Goal: Find specific page/section: Locate a particular part of the current website

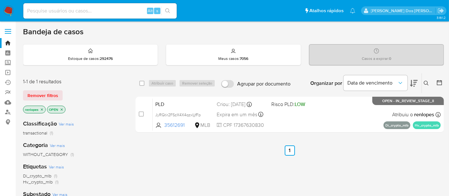
drag, startPoint x: 104, startPoint y: 15, endPoint x: 138, endPoint y: 13, distance: 34.0
click at [104, 15] on div "Alt s" at bounding box center [99, 10] width 153 height 15
click at [107, 9] on input at bounding box center [99, 11] width 153 height 8
type input "[EMAIL_ADDRESS][DOMAIN_NAME]"
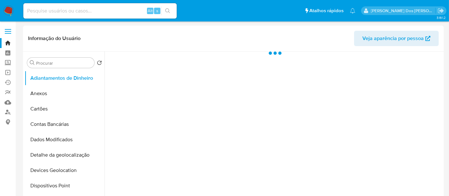
select select "10"
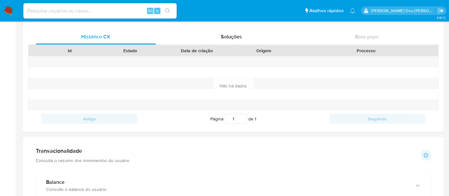
scroll to position [391, 0]
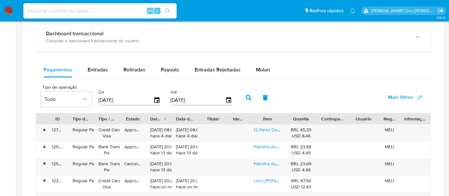
click at [93, 12] on input at bounding box center [99, 11] width 153 height 8
type input "[EMAIL_ADDRESS][DOMAIN_NAME]"
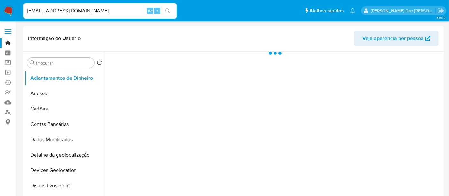
select select "10"
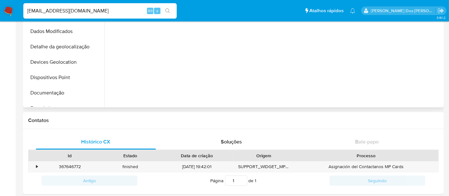
scroll to position [35, 0]
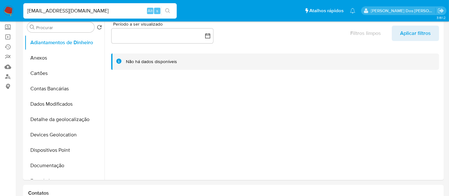
click at [105, 11] on input "[EMAIL_ADDRESS][DOMAIN_NAME]" at bounding box center [99, 11] width 153 height 8
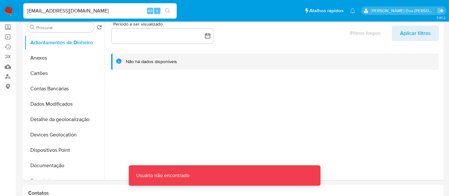
click at [39, 11] on input "[EMAIL_ADDRESS][DOMAIN_NAME]" at bounding box center [99, 11] width 153 height 8
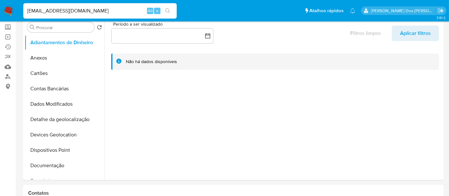
type input "[EMAIL_ADDRESS][DOMAIN_NAME]"
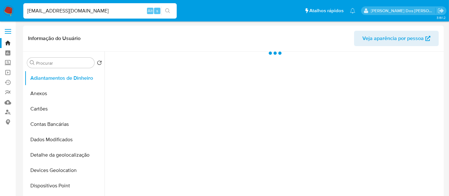
select select "10"
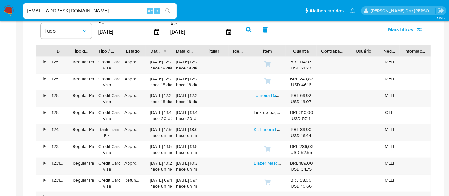
scroll to position [391, 0]
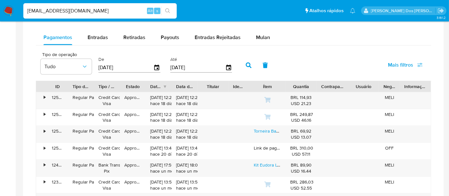
click at [10, 8] on img at bounding box center [8, 10] width 11 height 11
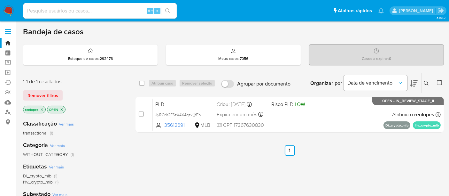
click at [74, 14] on input at bounding box center [99, 11] width 153 height 8
paste input "PHa4Cu8VpxbagAyY0vbAyXBf"
type input "PHa4Cu8VpxbagAyY0vbAyXBf"
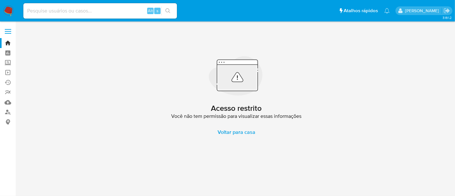
click at [9, 8] on img at bounding box center [8, 10] width 11 height 11
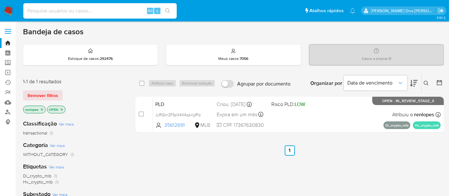
click at [67, 10] on input at bounding box center [99, 11] width 153 height 8
paste input "PHa4Cu8VpxbagAyY0vbAyXBf"
type input "PHa4Cu8VpxbagAyY0vbAyXBf"
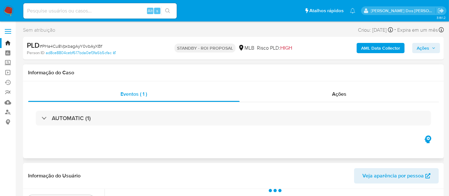
scroll to position [142, 0]
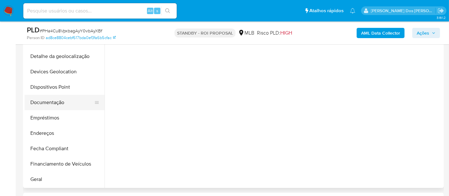
select select "10"
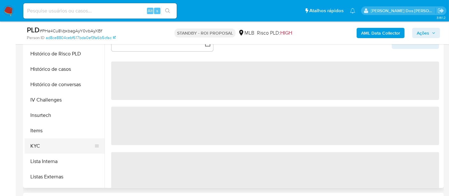
scroll to position [213, 0]
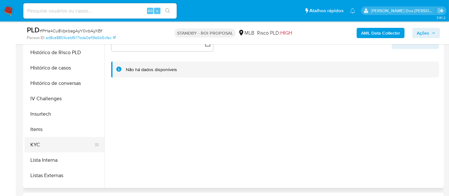
click at [35, 145] on button "KYC" at bounding box center [62, 144] width 75 height 15
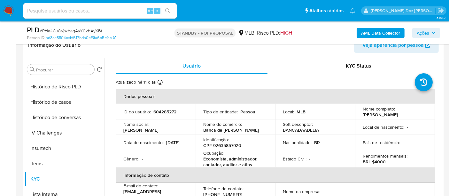
scroll to position [106, 0]
